Goal: Transaction & Acquisition: Download file/media

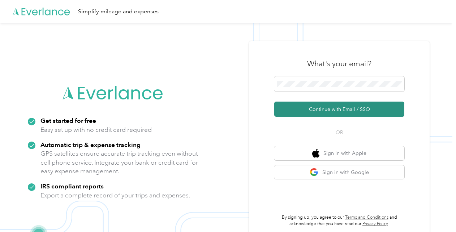
click at [317, 109] on button "Continue with Email / SSO" at bounding box center [339, 109] width 130 height 15
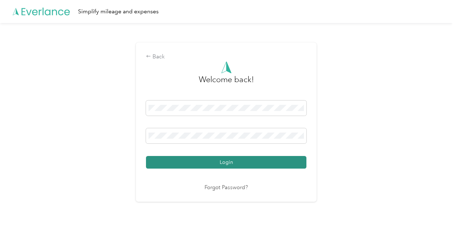
click at [215, 162] on button "Login" at bounding box center [226, 162] width 160 height 13
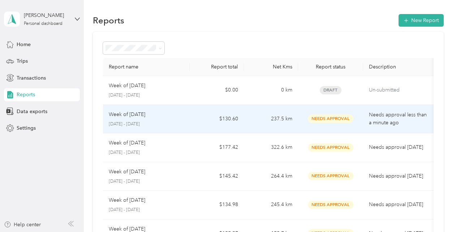
click at [131, 115] on p "Week of [DATE]" at bounding box center [127, 115] width 36 height 8
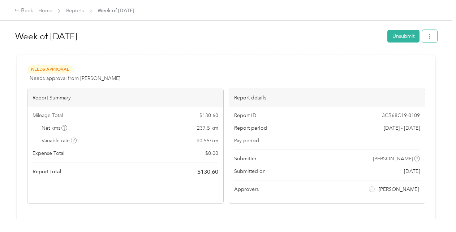
click at [433, 39] on button "button" at bounding box center [429, 36] width 15 height 13
click at [397, 64] on span "Download" at bounding box center [407, 63] width 24 height 8
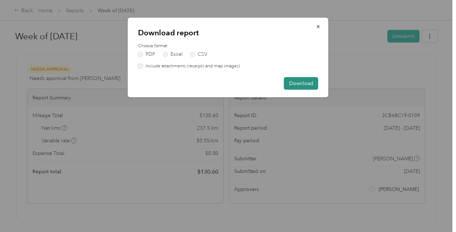
click at [305, 84] on button "Download" at bounding box center [301, 83] width 34 height 13
